Goal: Task Accomplishment & Management: Use online tool/utility

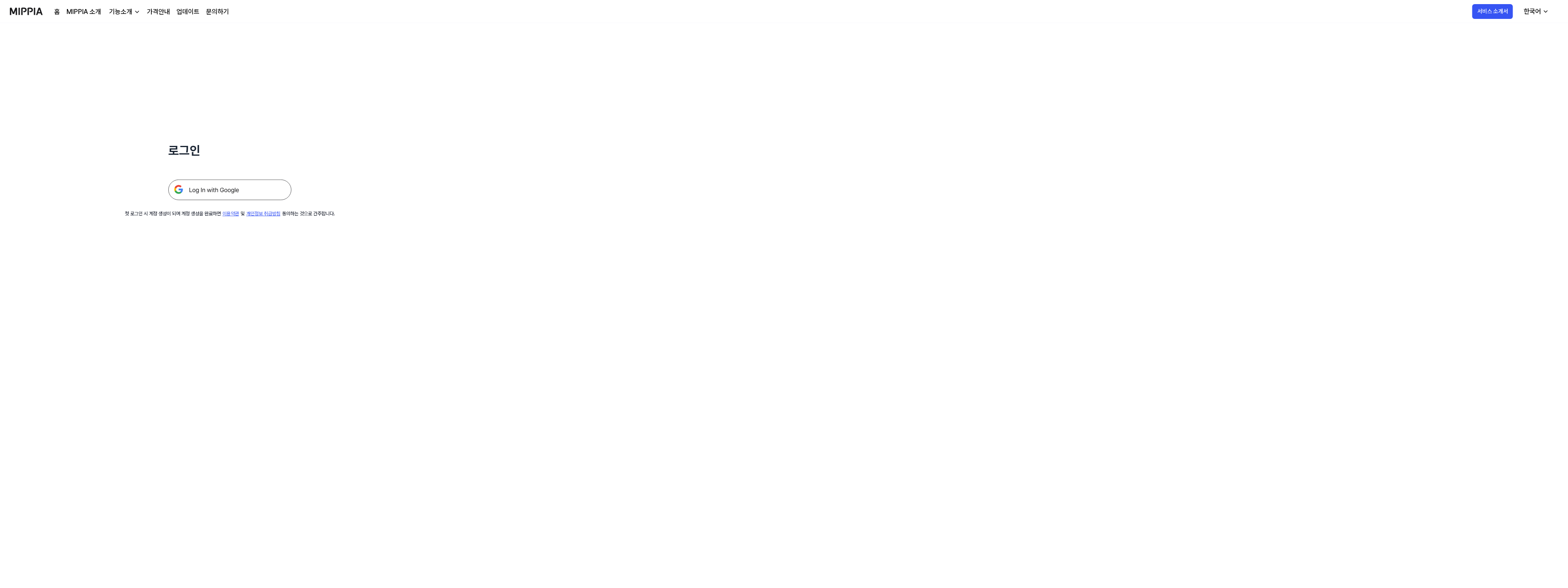
click at [208, 188] on img at bounding box center [230, 190] width 123 height 21
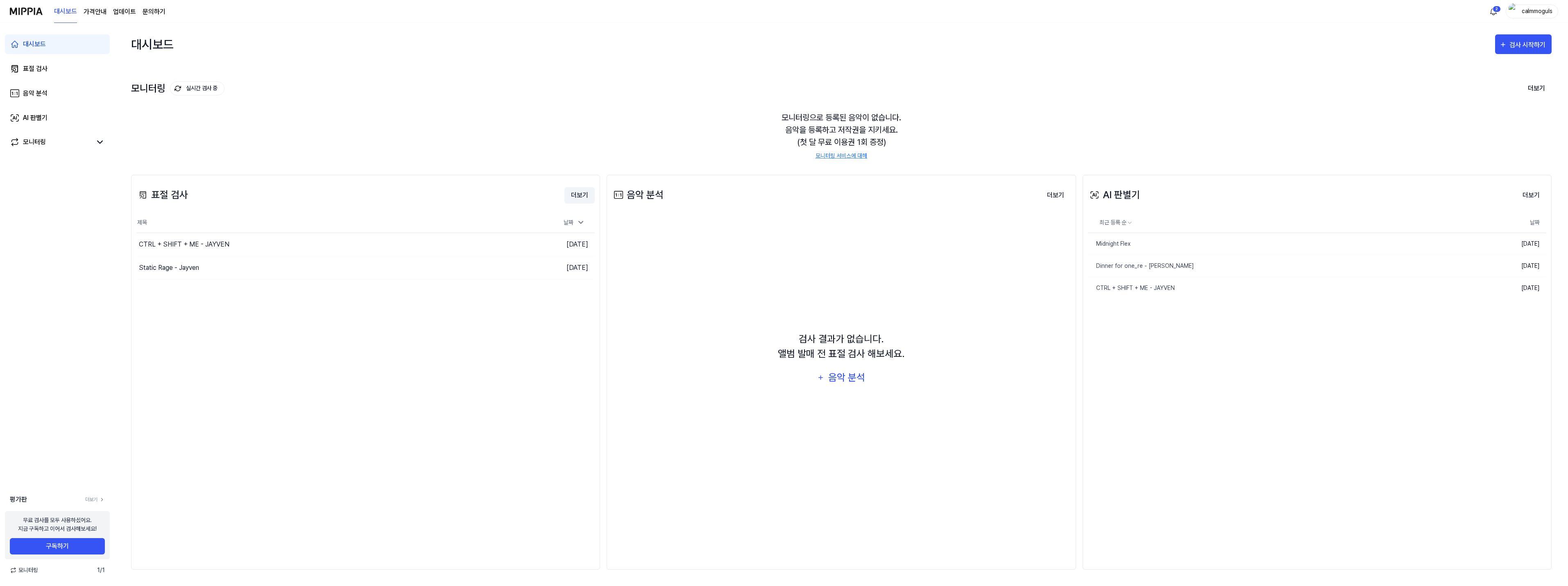
click at [579, 196] on button "더보기" at bounding box center [579, 195] width 30 height 16
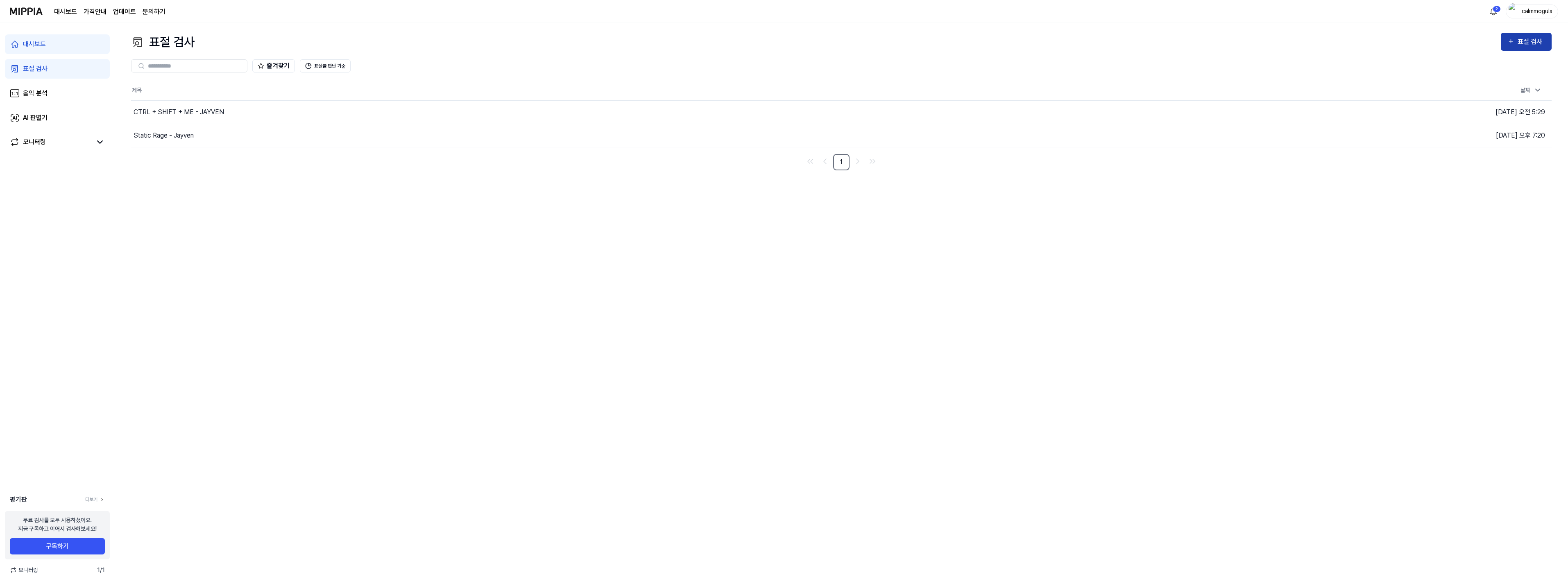
click at [1527, 46] on div "표절 검사" at bounding box center [1531, 41] width 27 height 10
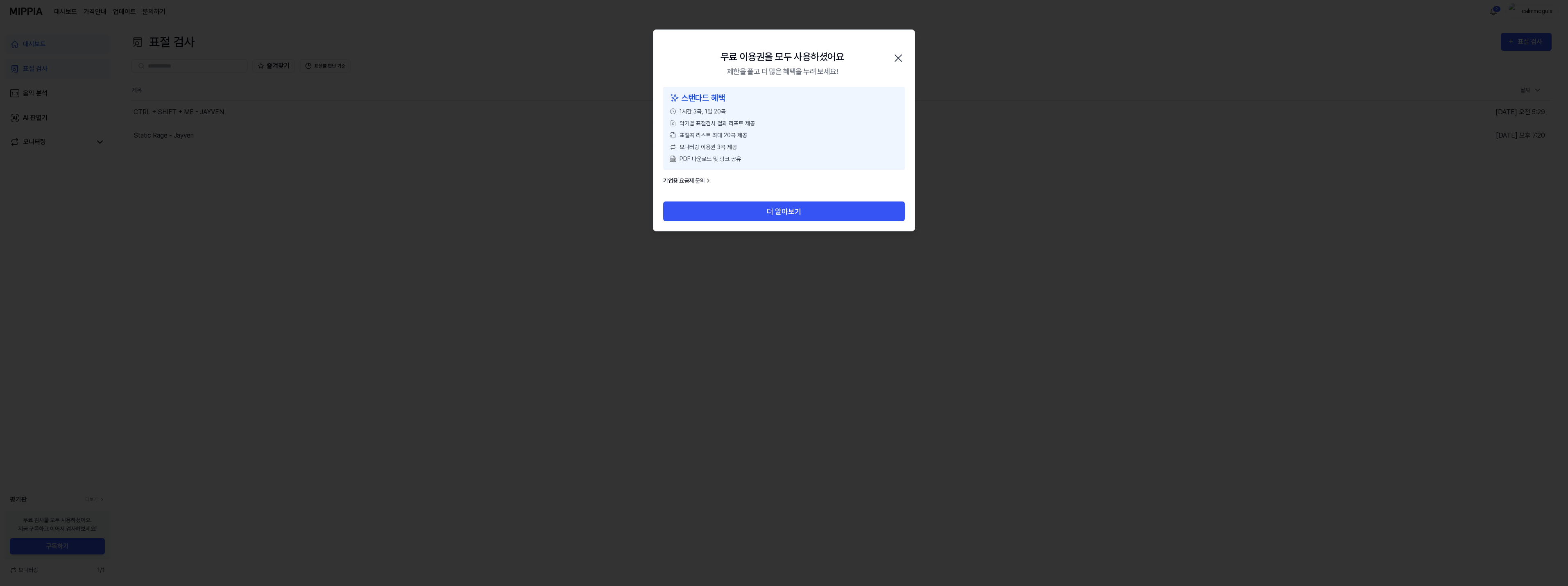
click at [893, 54] on icon "button" at bounding box center [898, 58] width 13 height 13
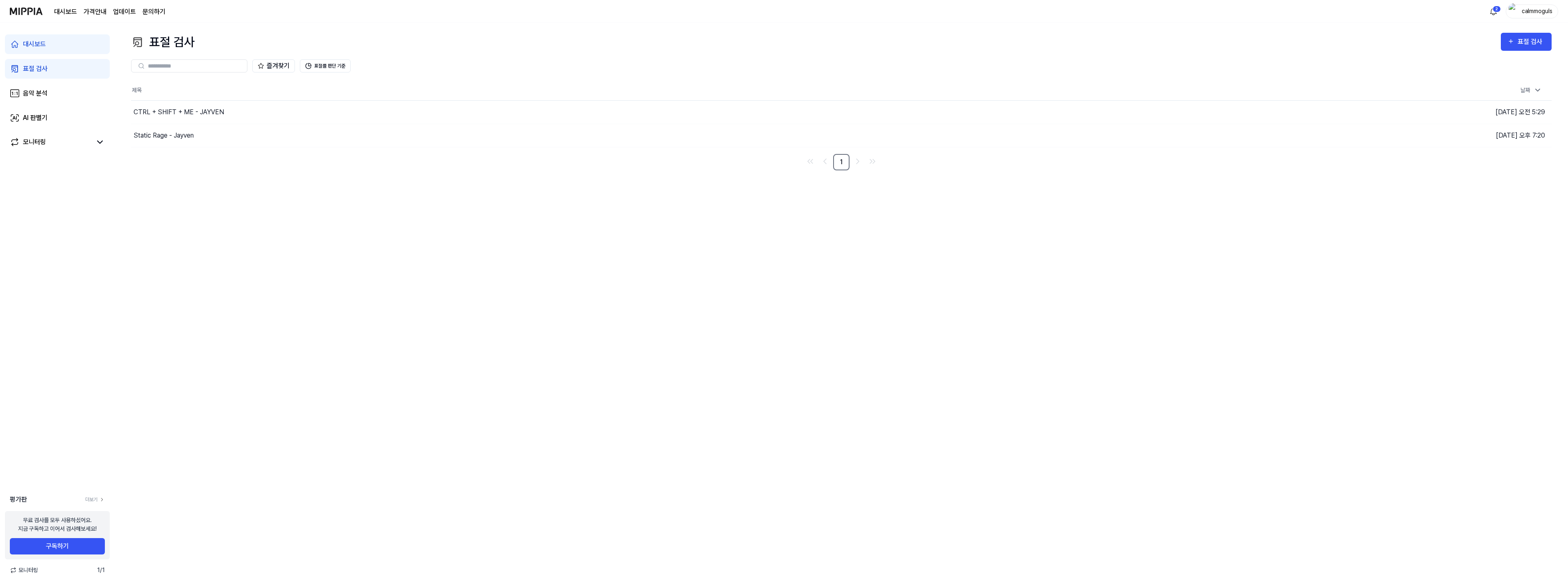
click at [227, 171] on div "표절 검사 표절 검사 표절 검사 음악 분석 AI 판별기 즐겨찾기 표절률 판단 기준 제목 날짜 CTRL + SHIFT + ME - JAYVEN …" at bounding box center [841, 305] width 1453 height 563
click at [28, 44] on div "대시보드" at bounding box center [35, 44] width 23 height 10
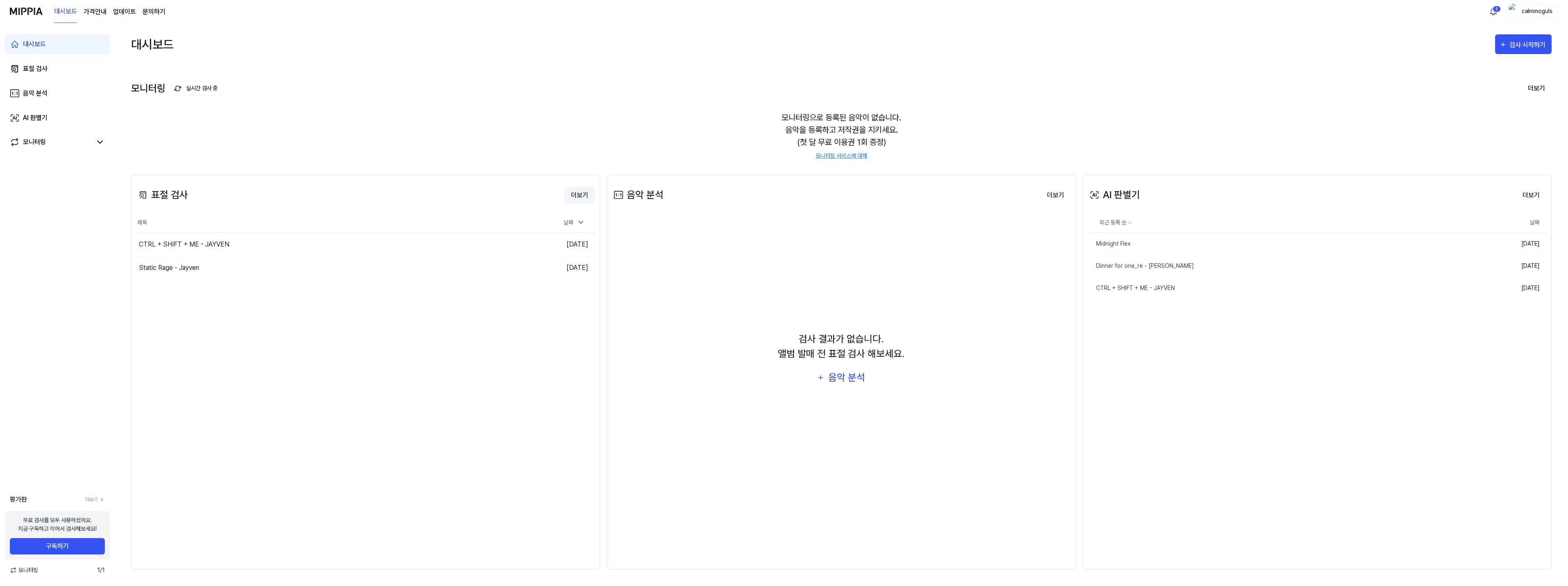
click at [575, 196] on button "더보기" at bounding box center [579, 195] width 30 height 16
click at [1529, 86] on button "더보기" at bounding box center [1536, 88] width 30 height 17
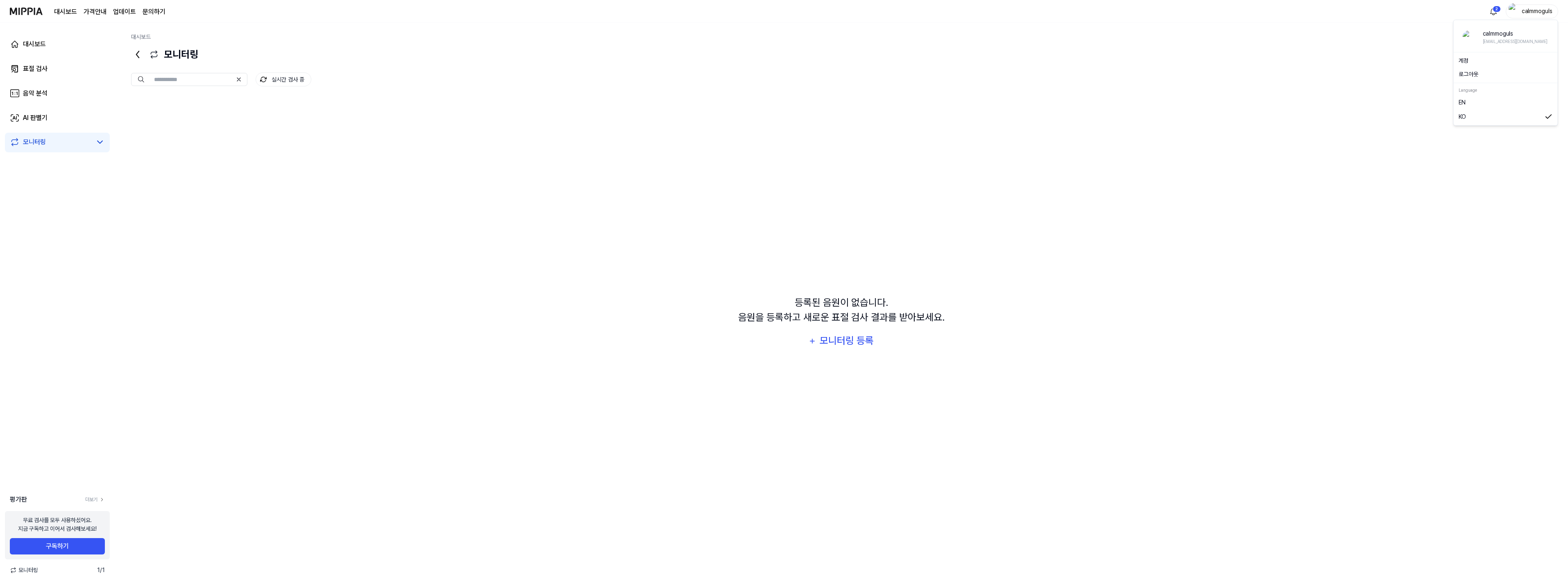
click at [1535, 6] on div "calmmoguls" at bounding box center [1532, 12] width 52 height 14
click at [1472, 76] on button "로그아웃" at bounding box center [1506, 74] width 94 height 8
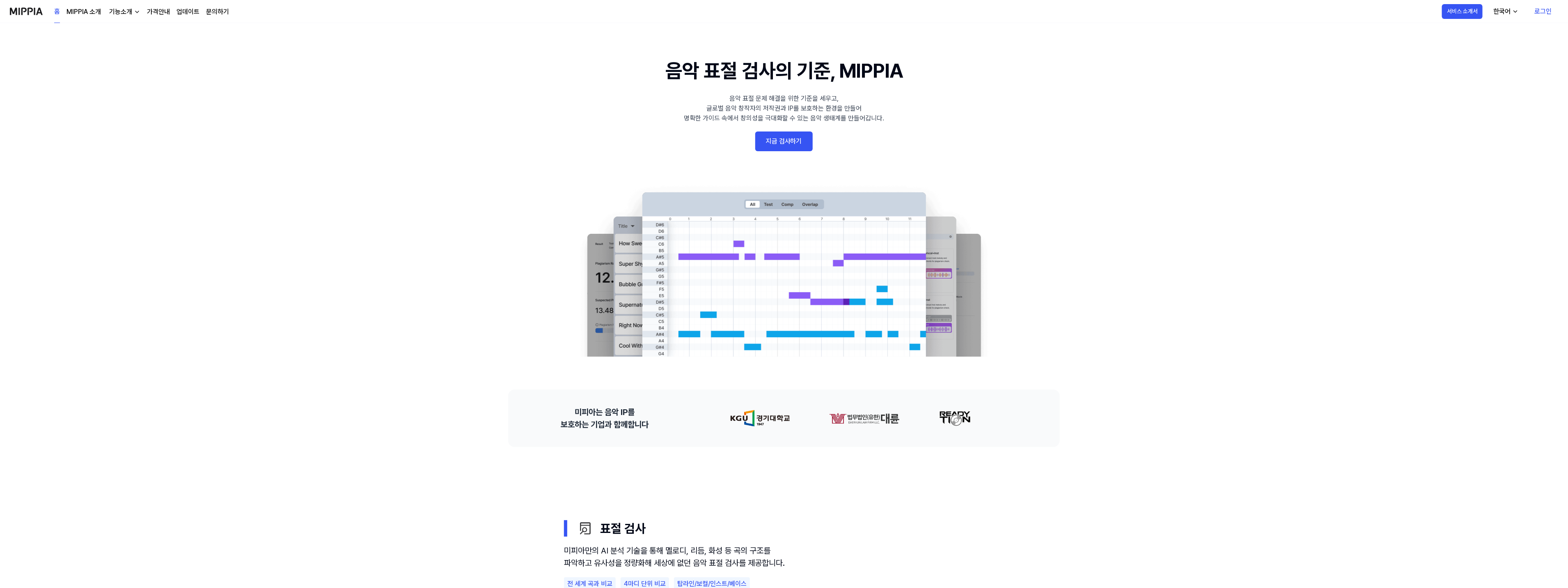
click at [1545, 12] on link "로그인" at bounding box center [1543, 12] width 30 height 23
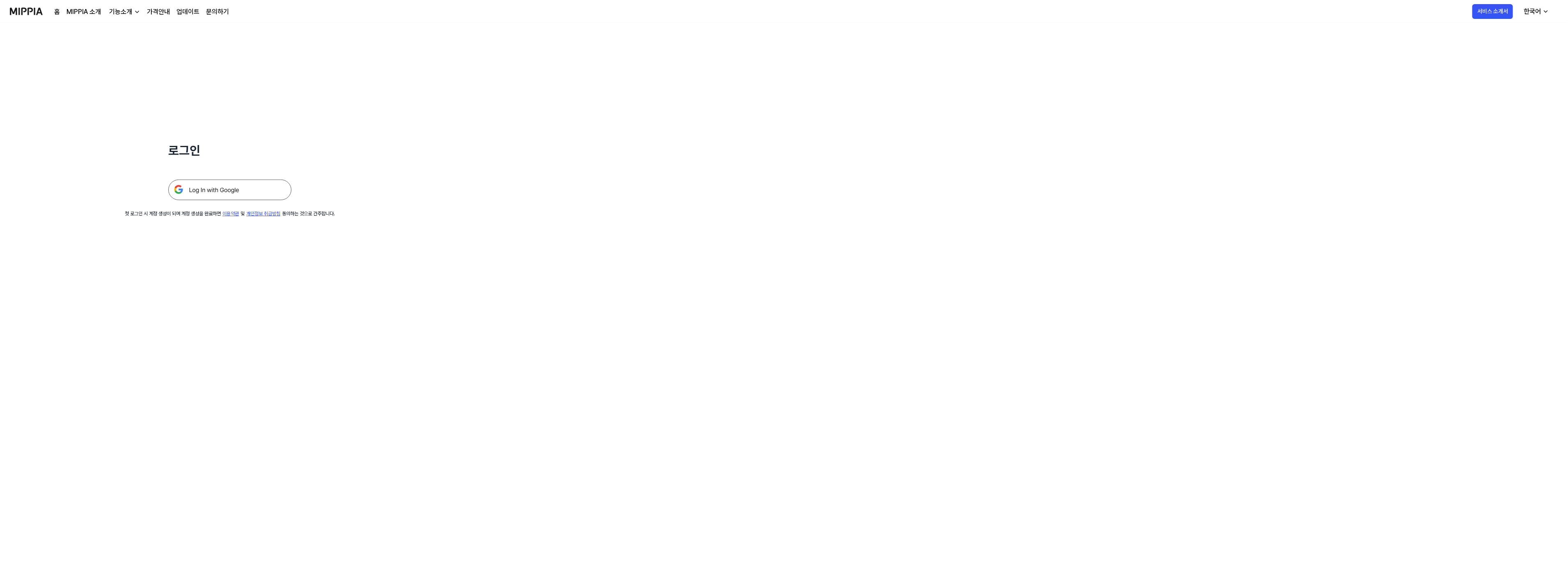
click at [217, 188] on img at bounding box center [230, 190] width 123 height 21
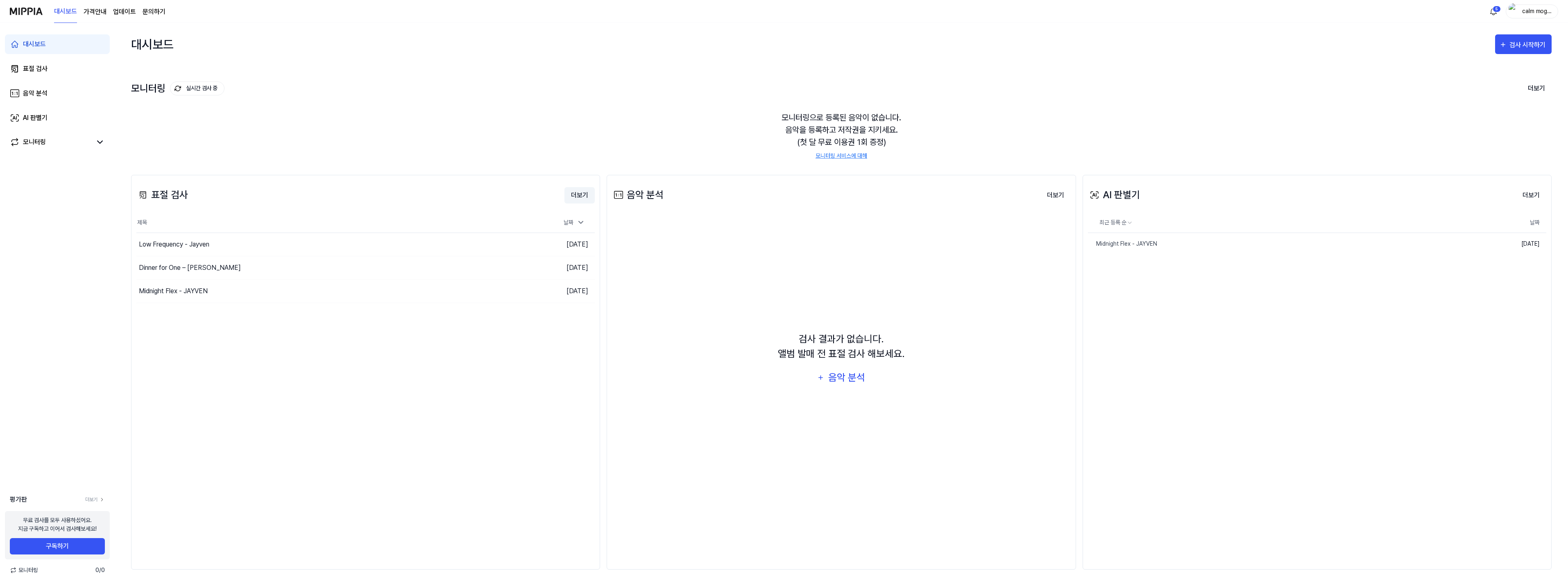
click at [578, 192] on button "더보기" at bounding box center [579, 195] width 30 height 16
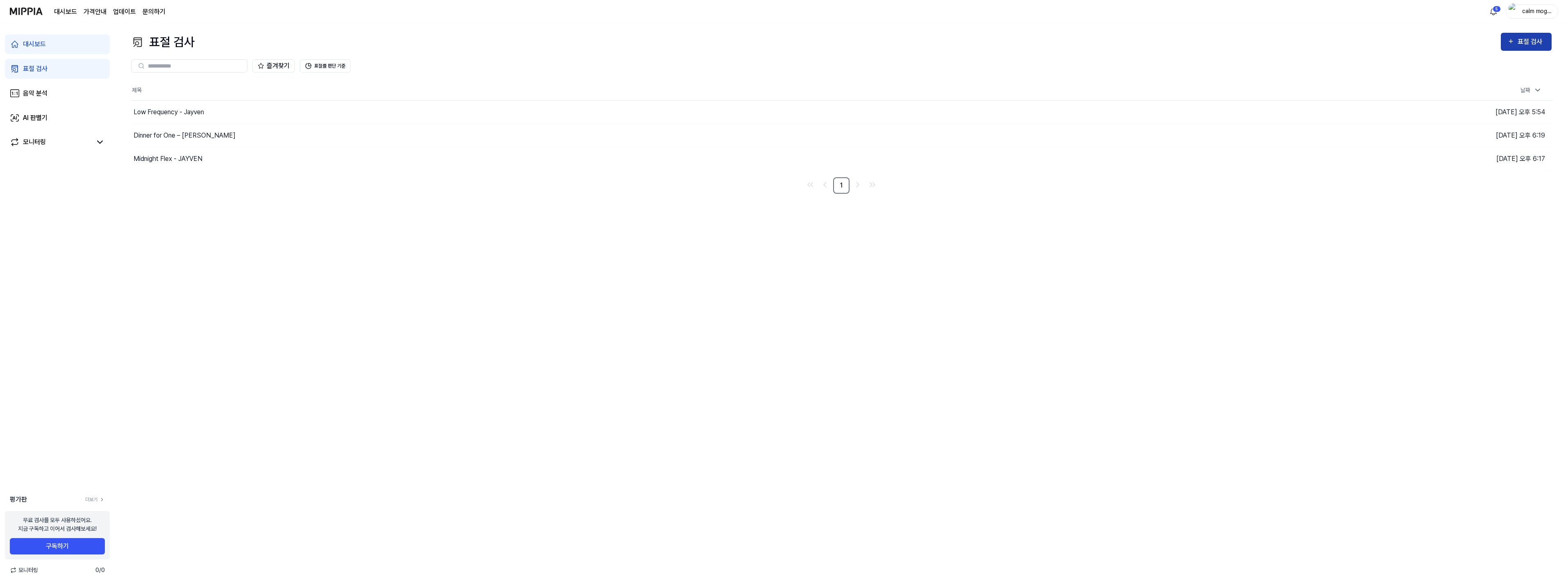
click at [1534, 37] on div "표절 검사" at bounding box center [1531, 41] width 27 height 10
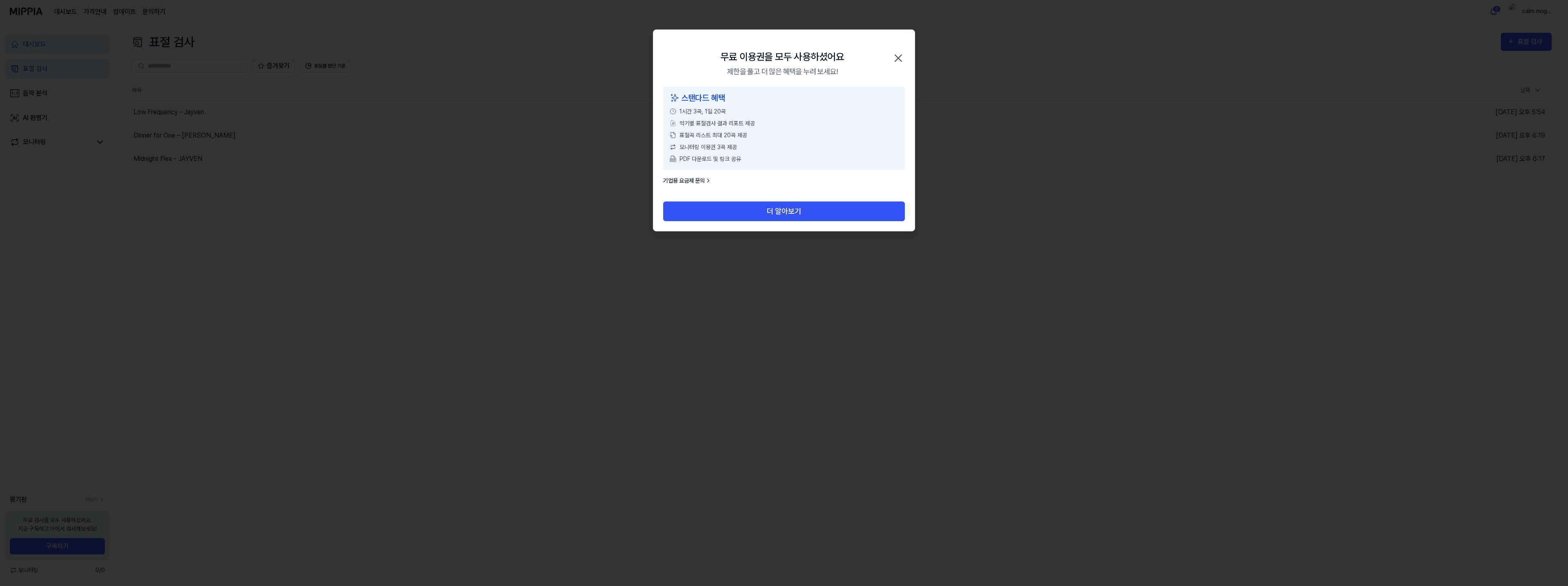
click at [899, 56] on icon "button" at bounding box center [898, 58] width 13 height 13
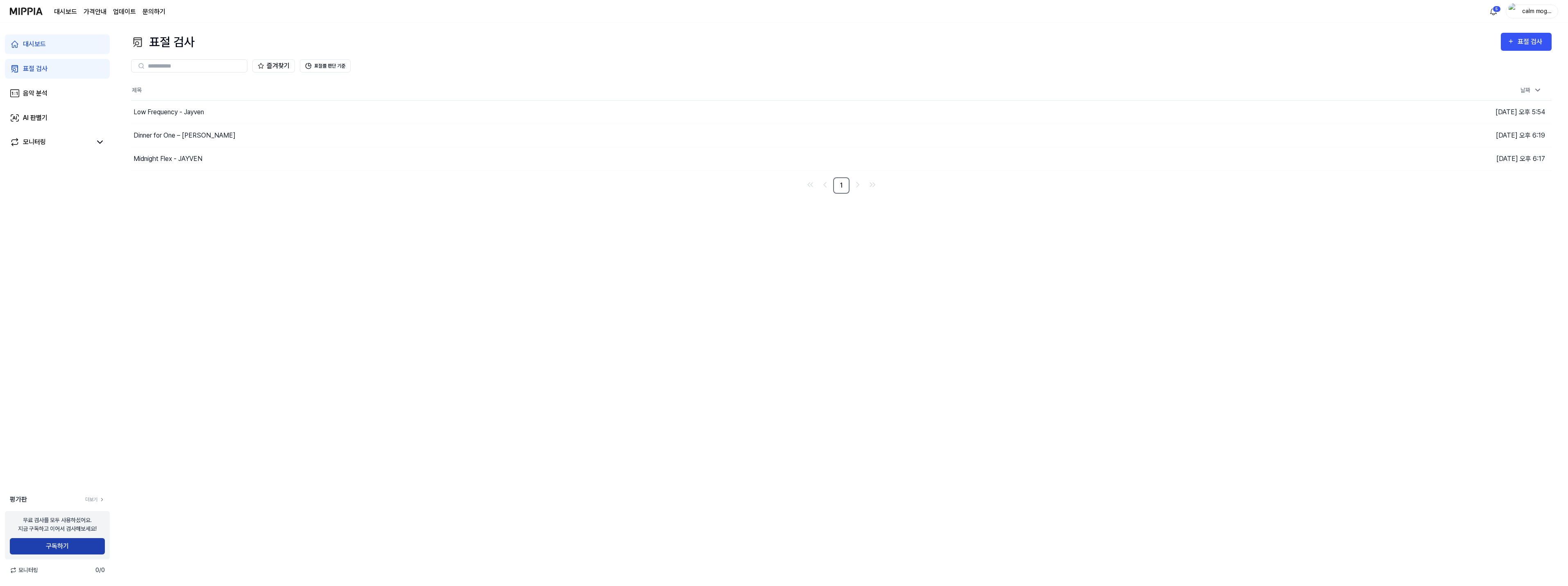
click at [63, 544] on button "구독하기" at bounding box center [57, 545] width 95 height 16
